Goal: Find specific page/section: Find specific page/section

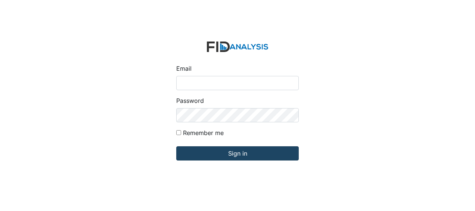
type input "Jbryant@lifeincorporated.com"
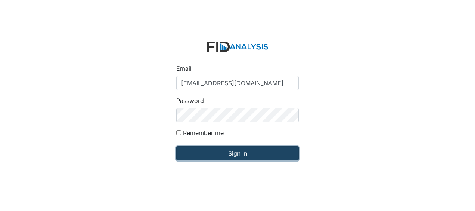
click at [213, 153] on input "Sign in" at bounding box center [237, 153] width 122 height 14
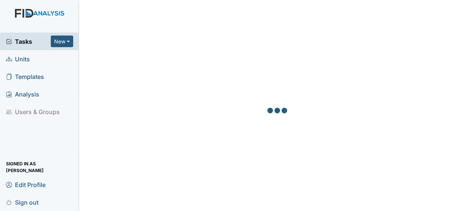
click at [29, 61] on span "Units" at bounding box center [18, 59] width 24 height 12
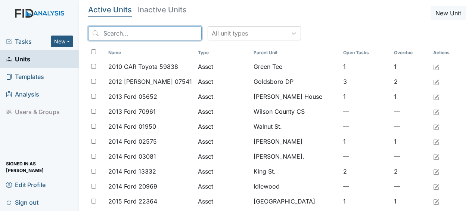
click at [115, 32] on input "search" at bounding box center [145, 33] width 114 height 14
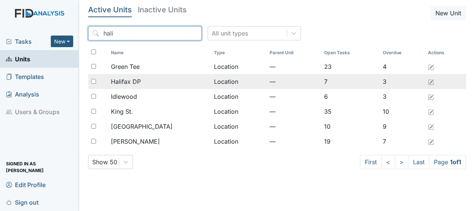
type input "hali"
click at [139, 81] on span "Halifax DP" at bounding box center [126, 81] width 30 height 9
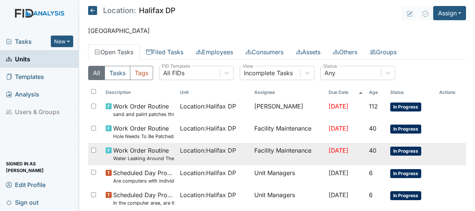
click at [169, 153] on td "Work Order Routine Water Leaking Around The Base of the Toilet" at bounding box center [140, 154] width 74 height 22
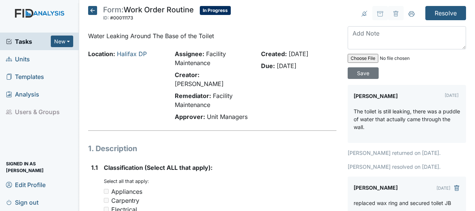
click at [91, 12] on icon at bounding box center [92, 10] width 9 height 9
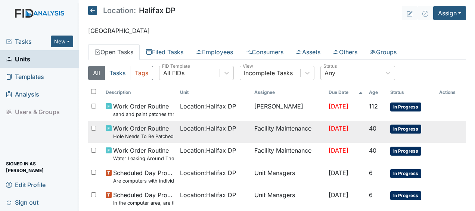
click at [180, 131] on span "Location : Halifax DP" at bounding box center [208, 128] width 56 height 9
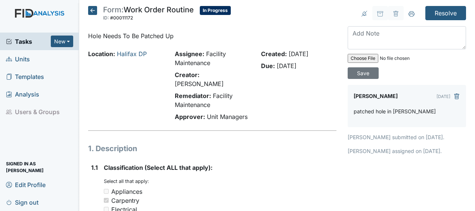
click at [94, 10] on icon at bounding box center [92, 10] width 9 height 9
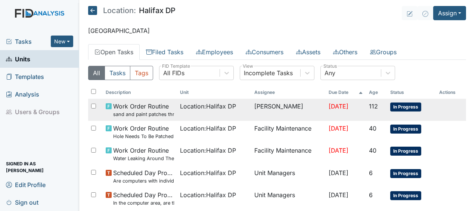
click at [357, 105] on td "[DATE]" at bounding box center [346, 110] width 40 height 22
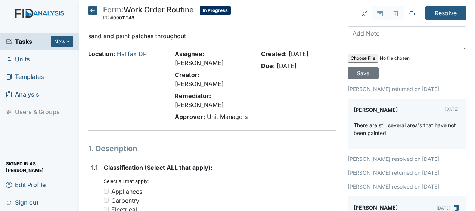
click at [92, 10] on icon at bounding box center [92, 10] width 9 height 9
